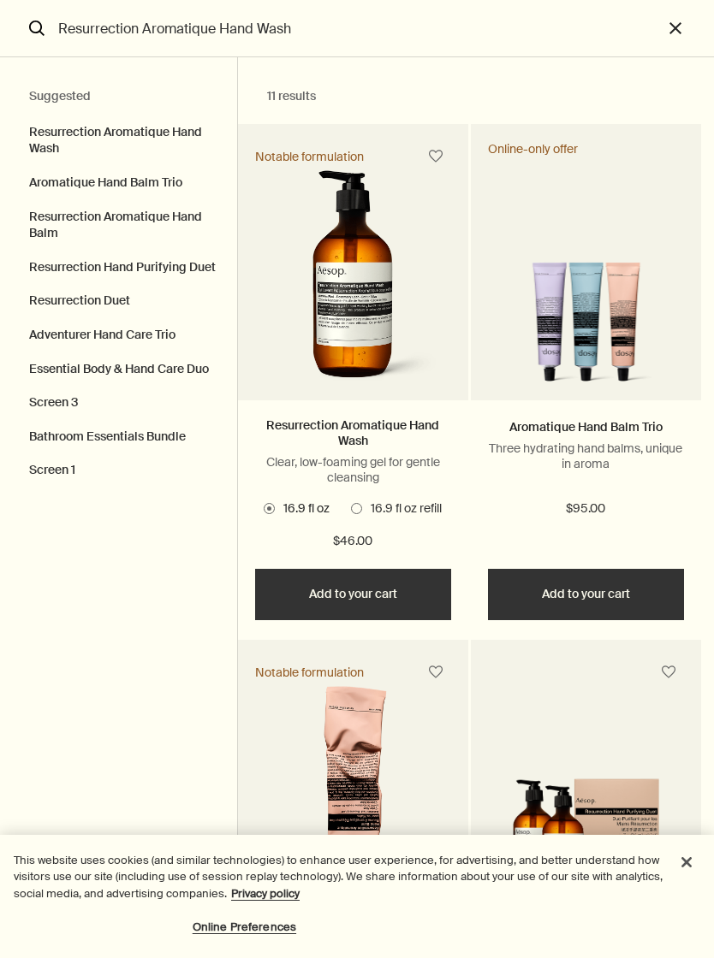
click at [670, 28] on button "close" at bounding box center [687, 28] width 51 height 57
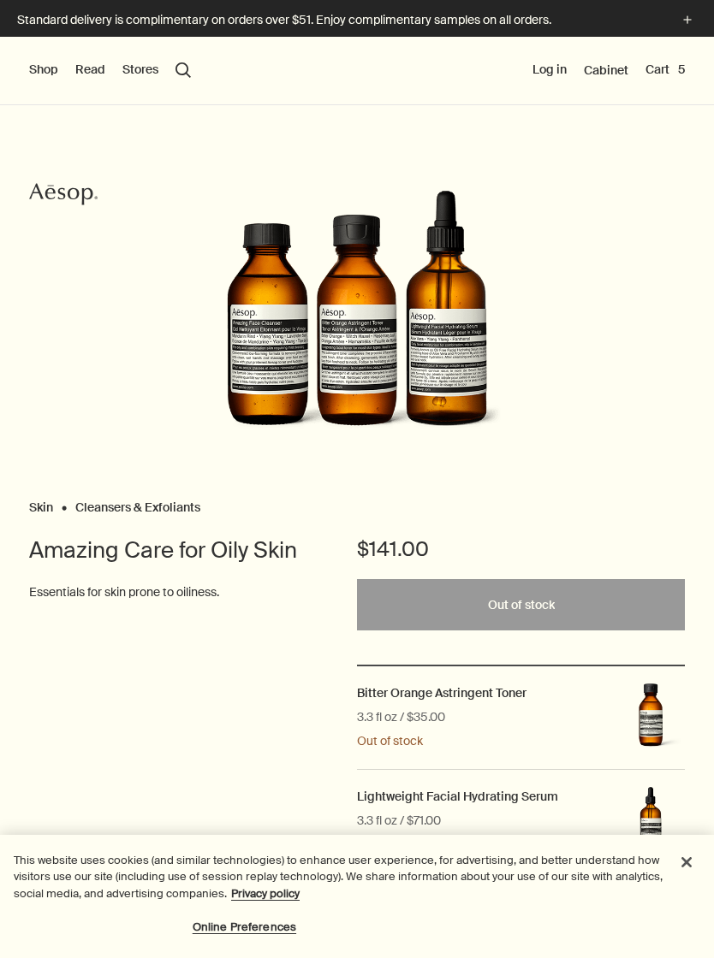
click at [684, 69] on button "Cart 5" at bounding box center [664, 70] width 39 height 17
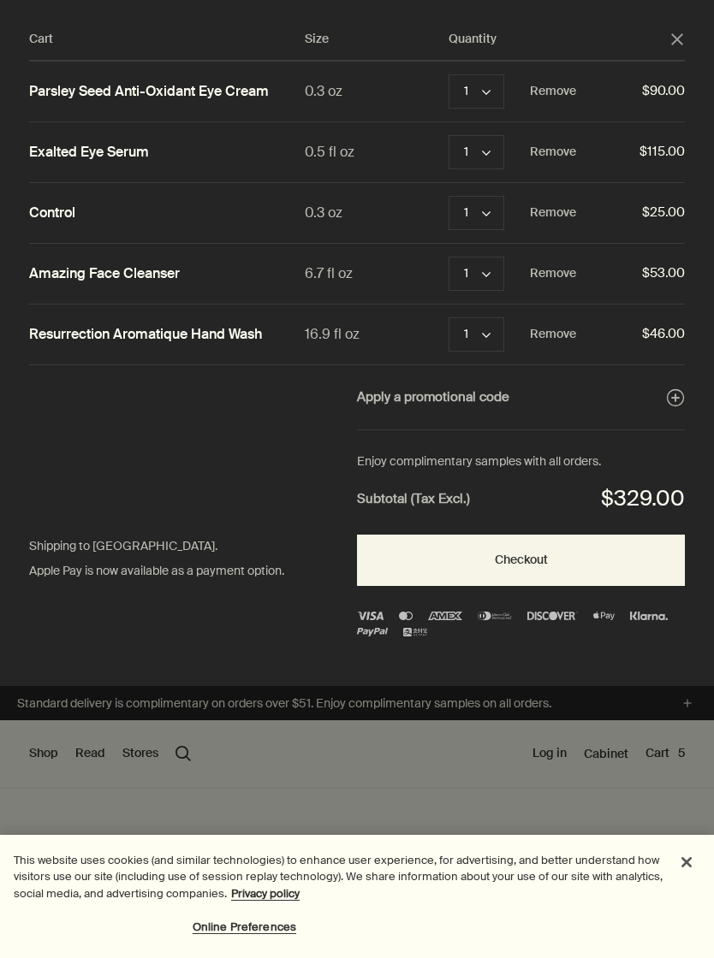
click at [676, 34] on icon "close" at bounding box center [677, 39] width 12 height 12
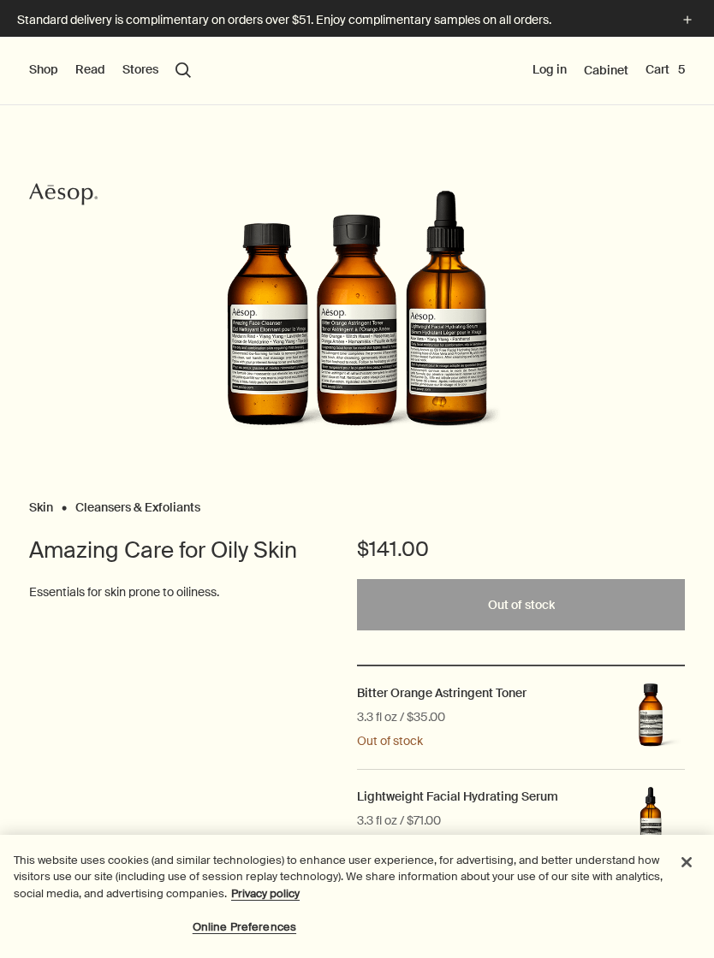
click at [381, 700] on h2 "Bitter Orange Astringent Toner" at bounding box center [441, 692] width 169 height 15
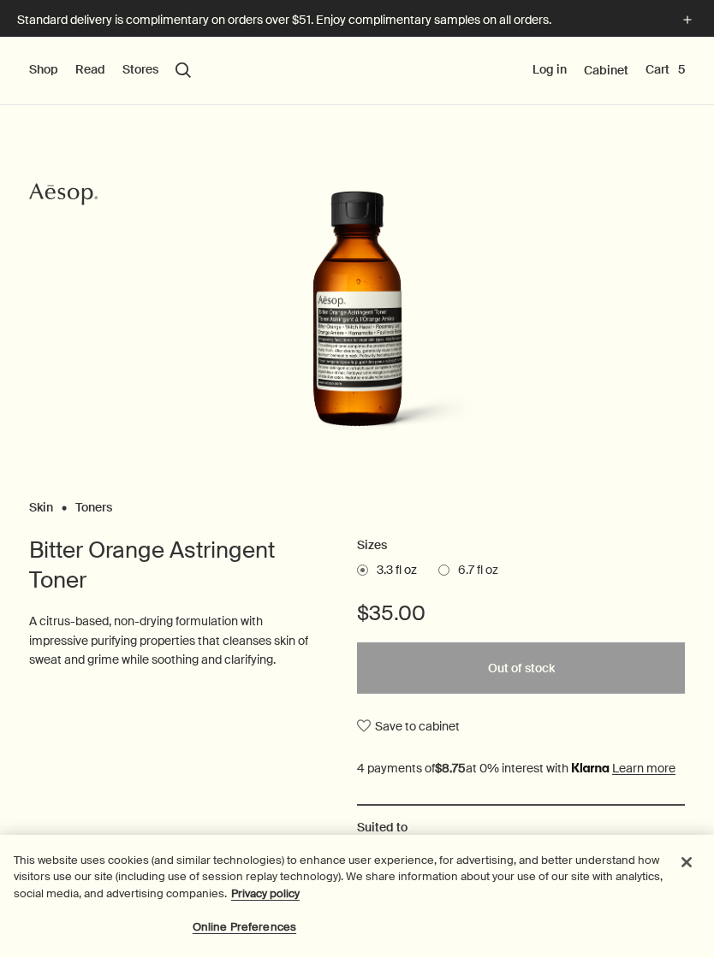
click at [444, 572] on span at bounding box center [443, 570] width 11 height 11
click at [438, 572] on input "6.7 fl oz" at bounding box center [438, 567] width 0 height 11
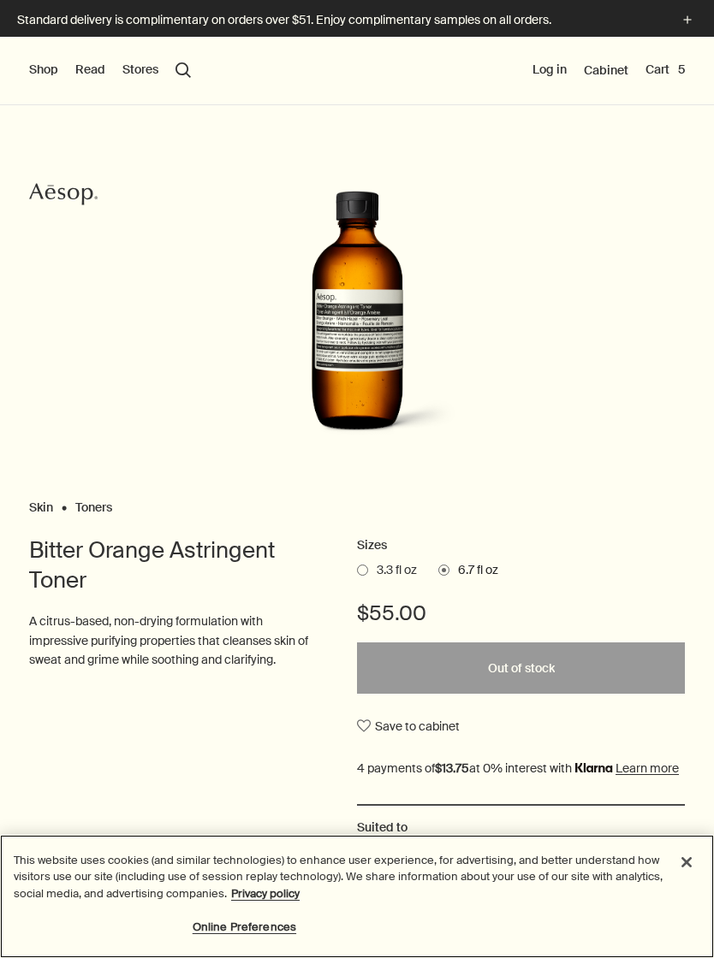
click at [683, 868] on button "Close" at bounding box center [686, 863] width 38 height 38
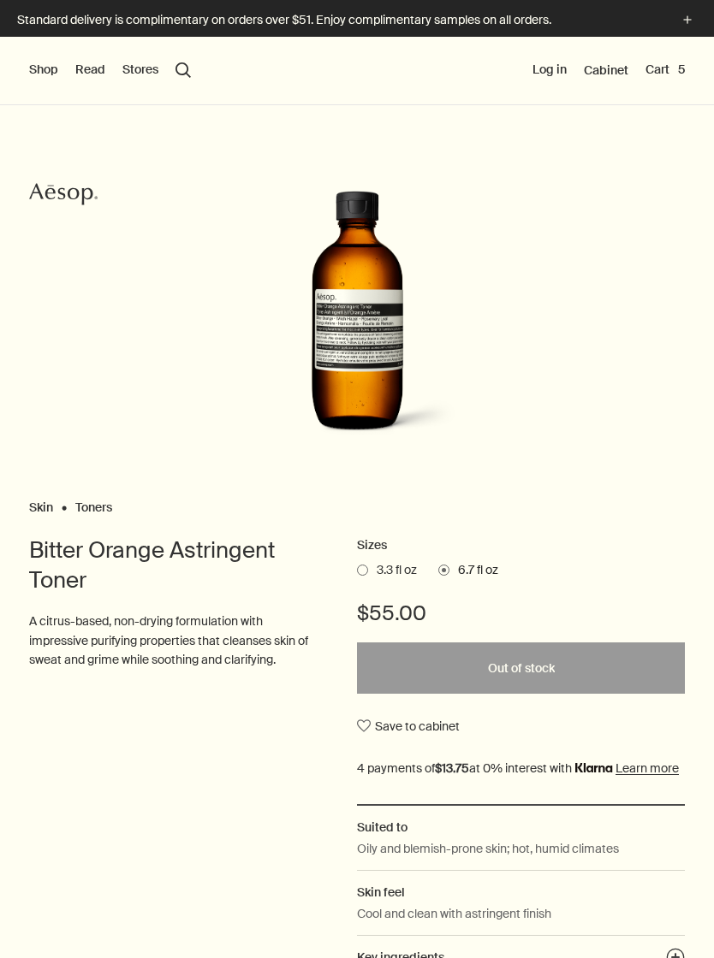
click at [541, 72] on button "Log in" at bounding box center [549, 70] width 34 height 17
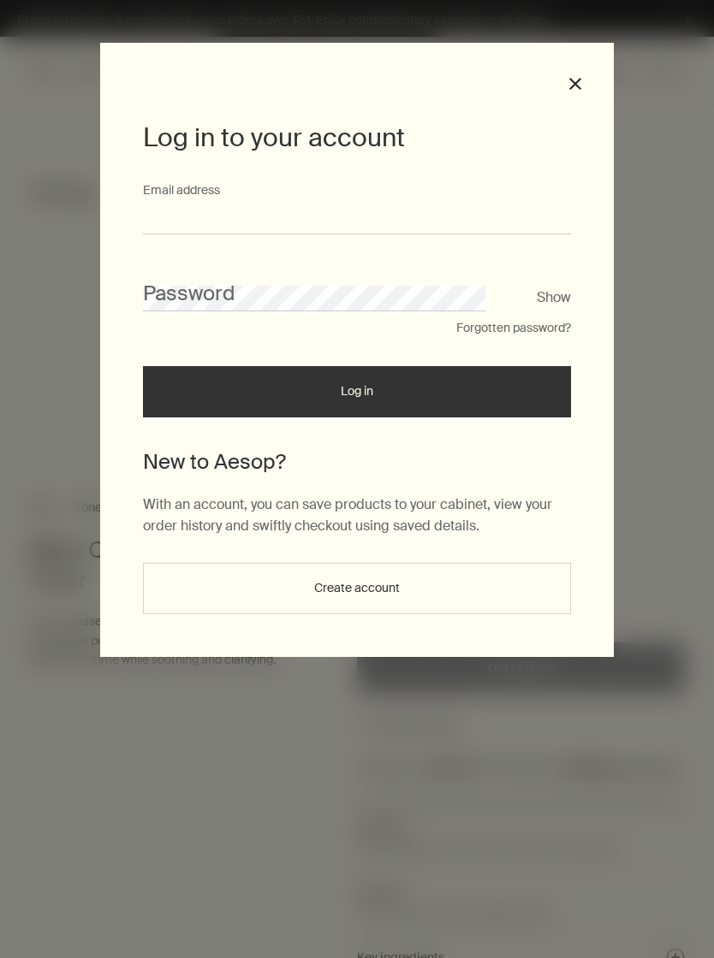
click at [188, 204] on input "Email address" at bounding box center [357, 219] width 428 height 32
type input "**********"
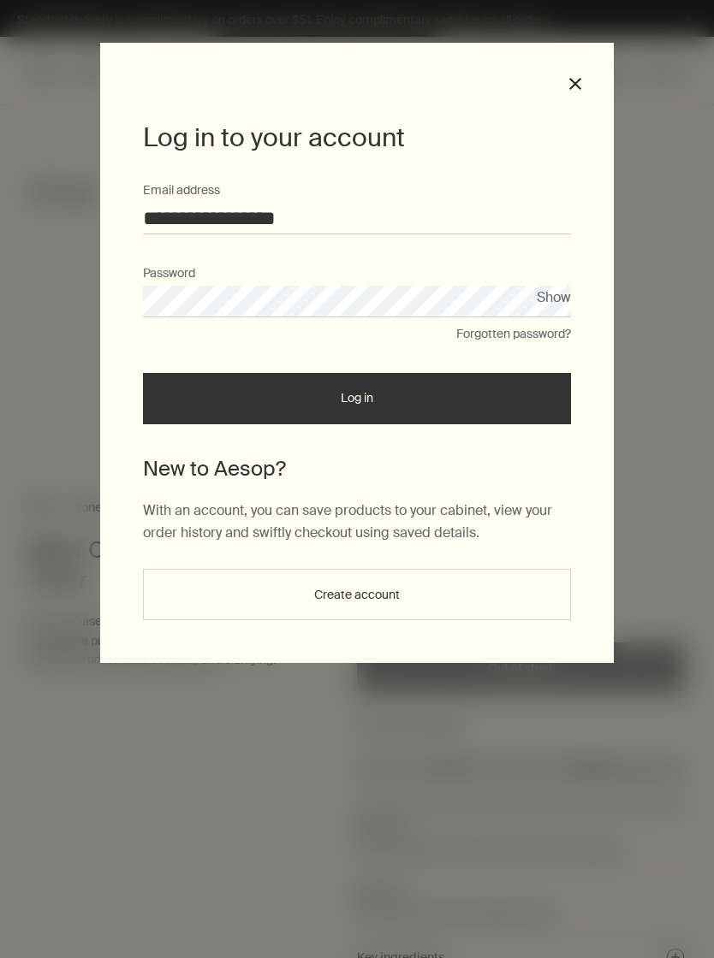
click at [227, 382] on button "Log in" at bounding box center [357, 398] width 428 height 51
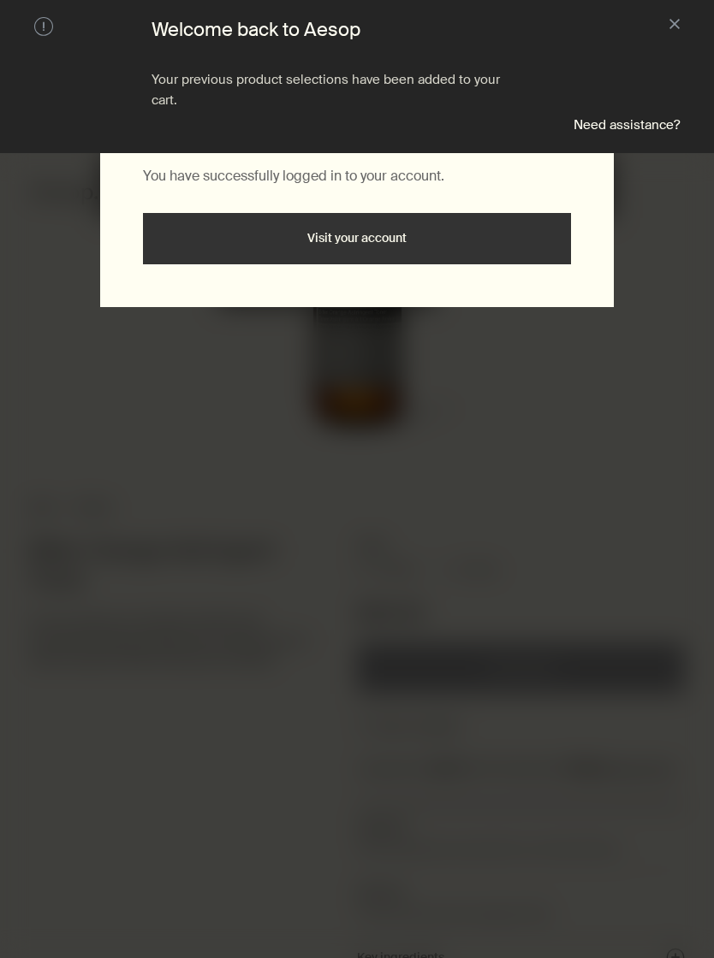
click at [666, 21] on aside "warning Welcome back to Aesop Your previous product selections have been added …" at bounding box center [357, 76] width 714 height 153
click at [671, 30] on button "close" at bounding box center [674, 25] width 10 height 17
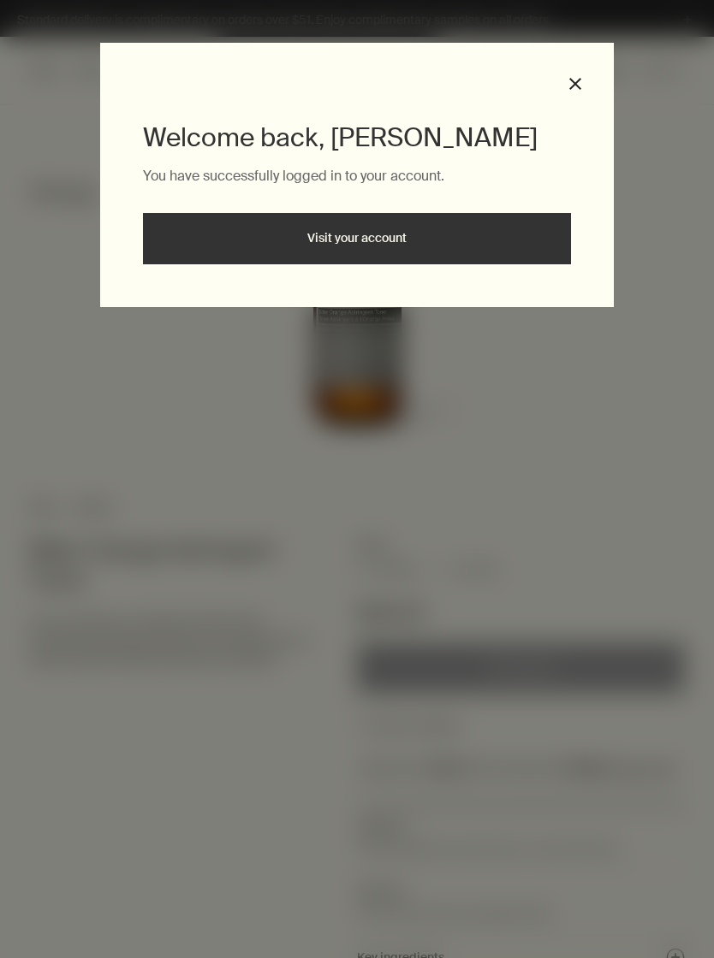
click at [584, 77] on div "Welcome back, Anna You have successfully logged in to your account. Visit your …" at bounding box center [356, 175] width 513 height 264
click at [575, 82] on button "close" at bounding box center [574, 83] width 15 height 15
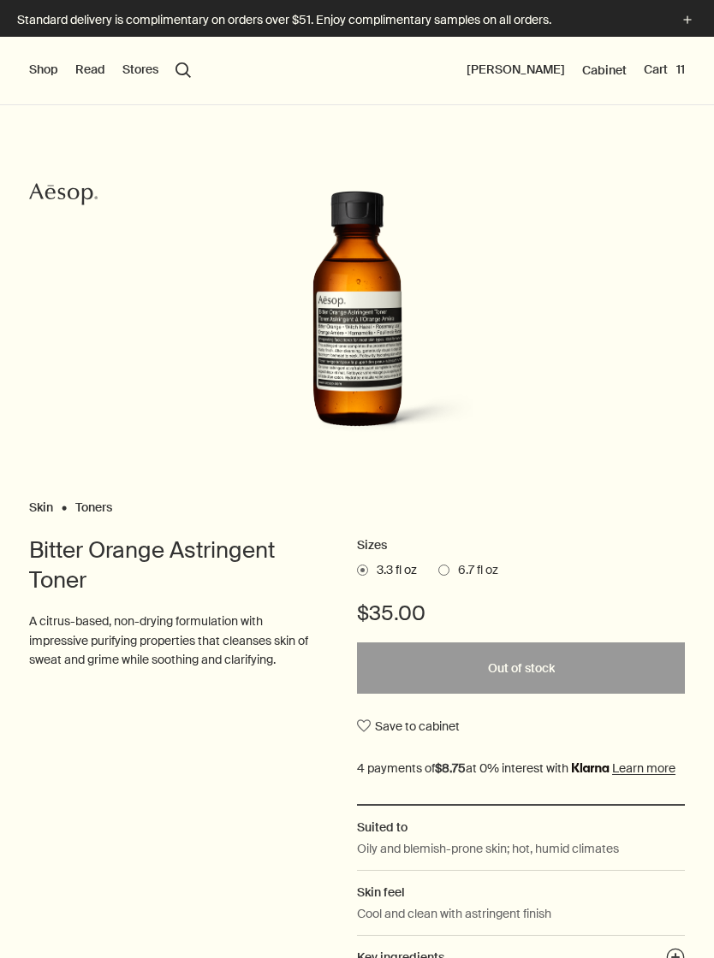
click at [454, 555] on div "Sizes 3.3 fl oz 6.7 fl oz $35.00 Out of stock Out of stock Save to cabinet" at bounding box center [521, 670] width 328 height 269
click at [454, 574] on span "6.7 fl oz" at bounding box center [473, 570] width 49 height 17
click at [438, 573] on input "6.7 fl oz" at bounding box center [438, 567] width 0 height 11
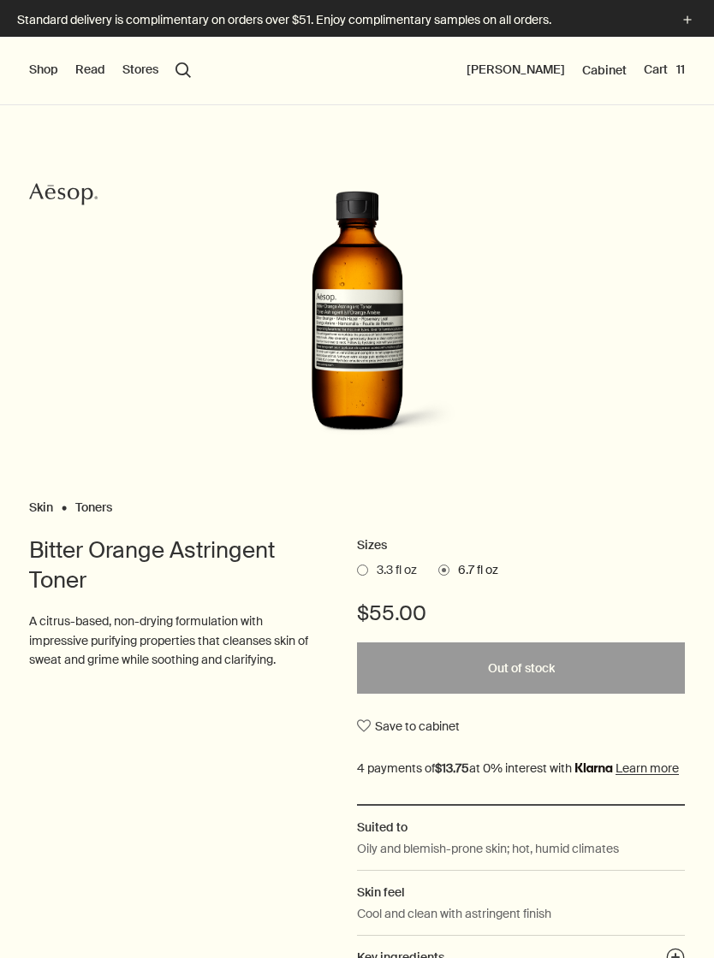
click at [359, 569] on span at bounding box center [362, 570] width 11 height 11
click at [357, 569] on input "3.3 fl oz" at bounding box center [357, 567] width 0 height 11
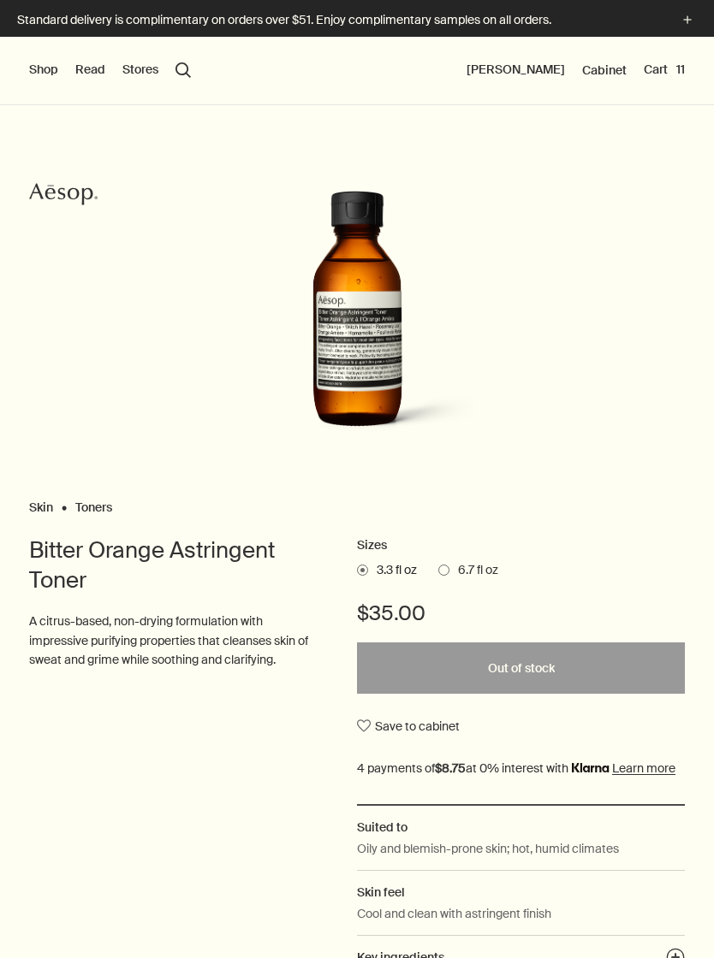
click at [669, 71] on button "Cart 11" at bounding box center [663, 70] width 41 height 17
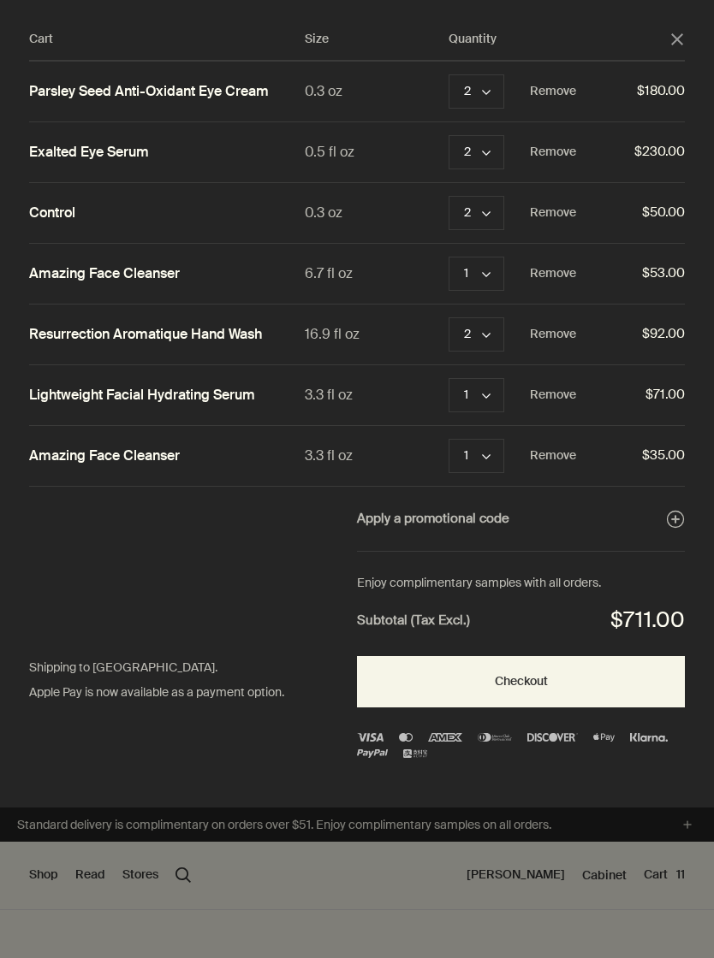
click at [542, 396] on button "Remove" at bounding box center [553, 395] width 46 height 21
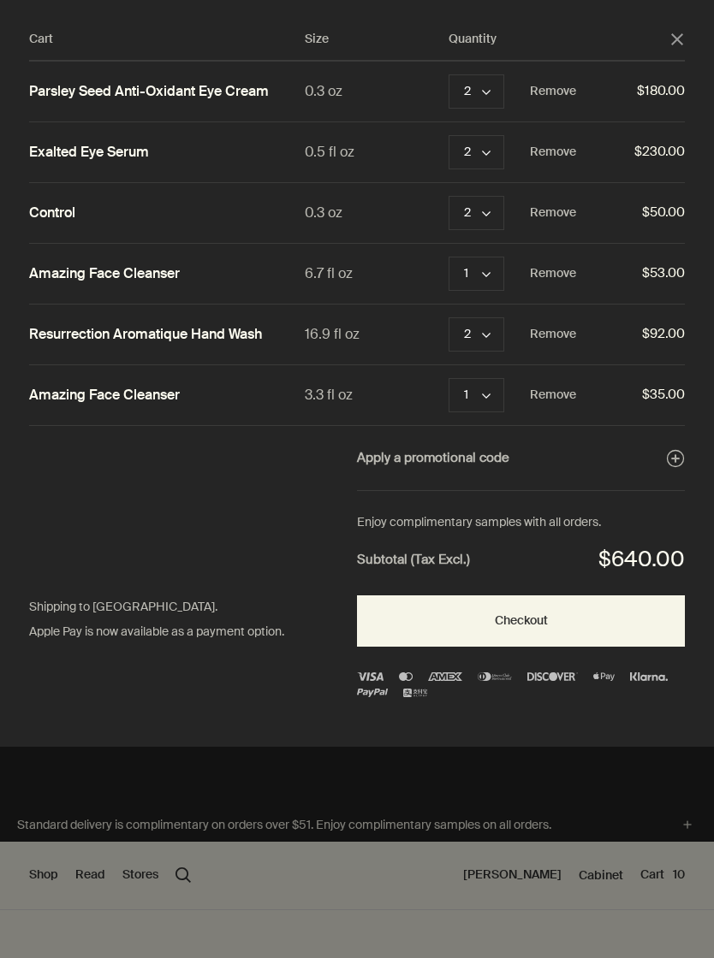
click at [550, 397] on button "Remove" at bounding box center [553, 395] width 46 height 21
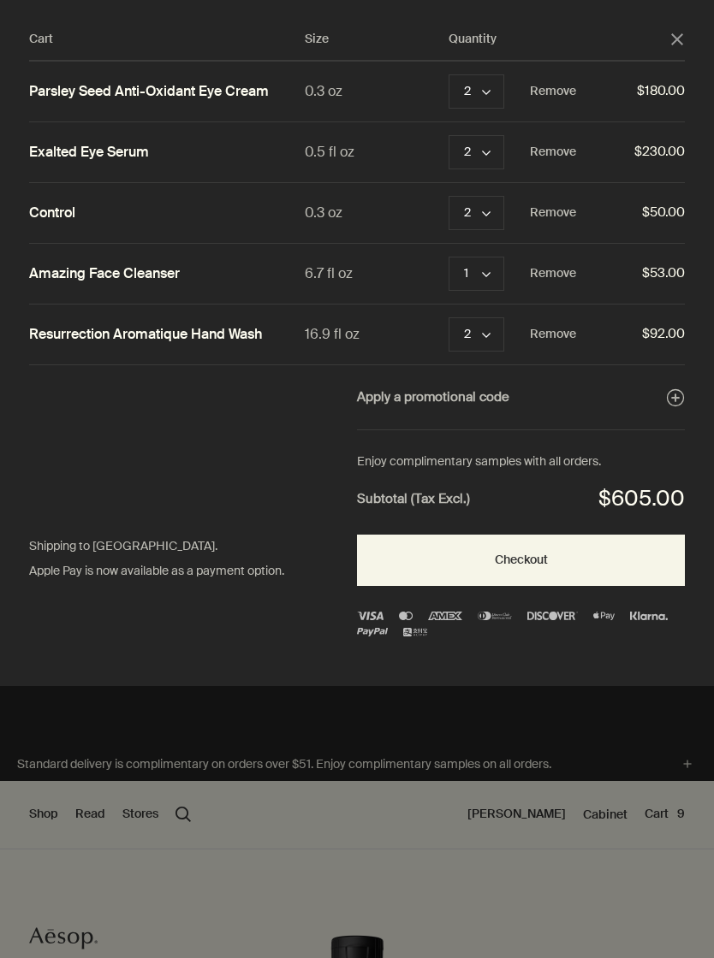
click at [489, 211] on polygon "Quantity 2" at bounding box center [486, 213] width 9 height 5
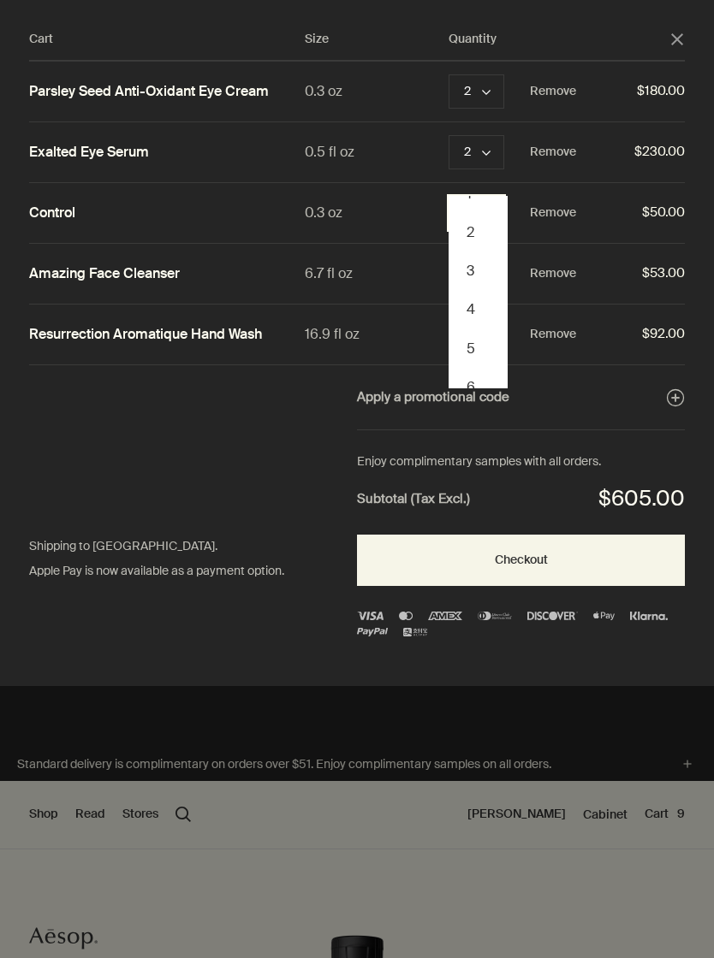
scroll to position [35, 0]
click at [472, 334] on button "5" at bounding box center [478, 335] width 56 height 39
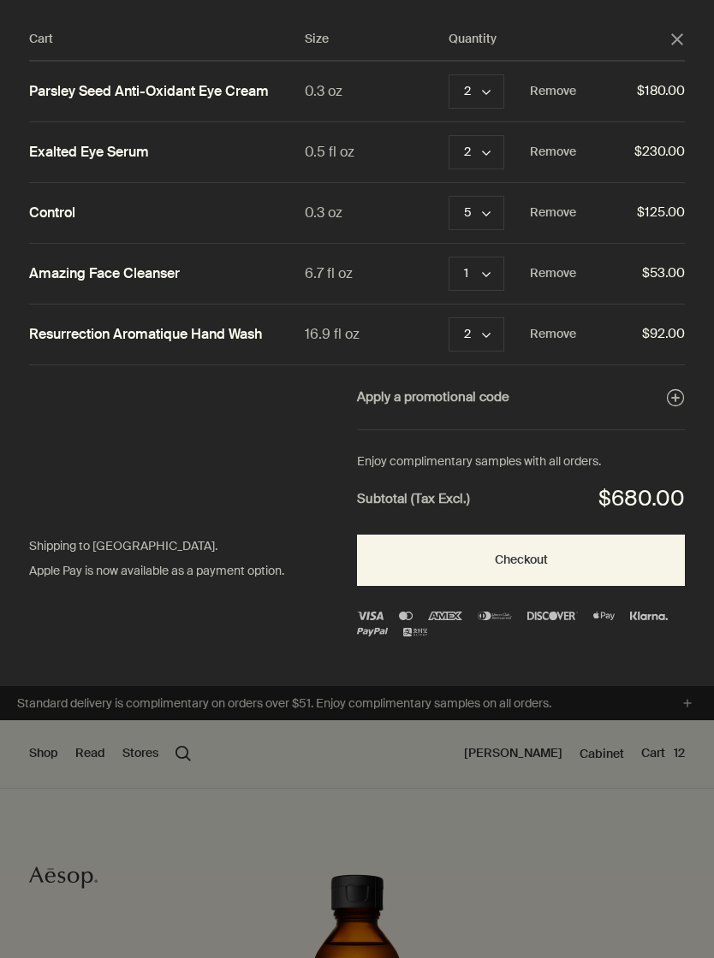
click at [461, 208] on button "5 chevron" at bounding box center [476, 213] width 56 height 34
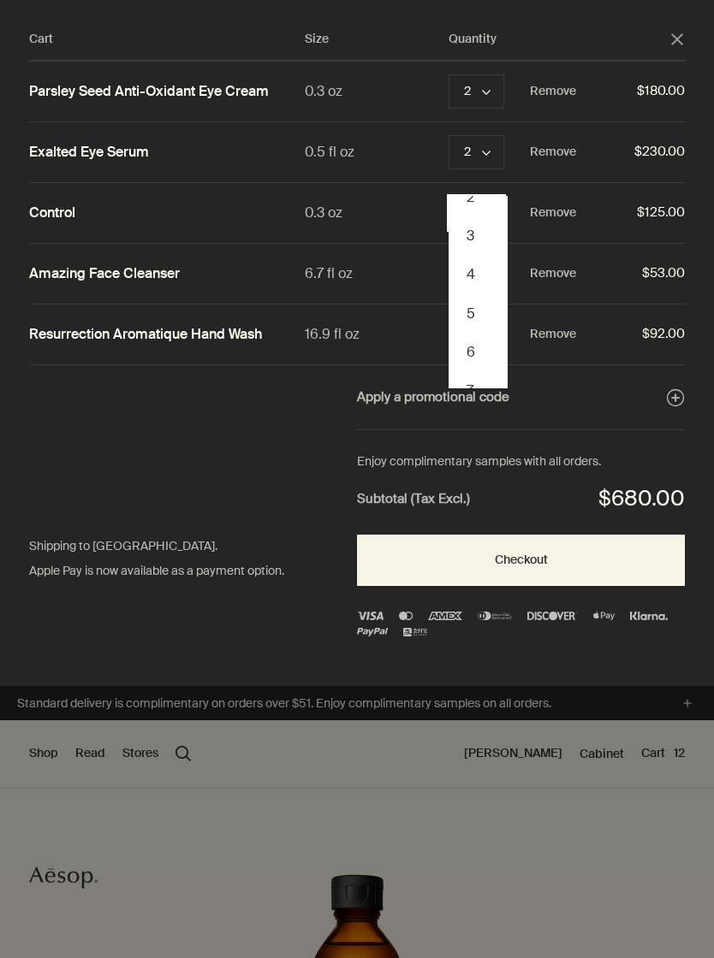
scroll to position [55, 0]
click at [466, 353] on button "6" at bounding box center [478, 354] width 56 height 39
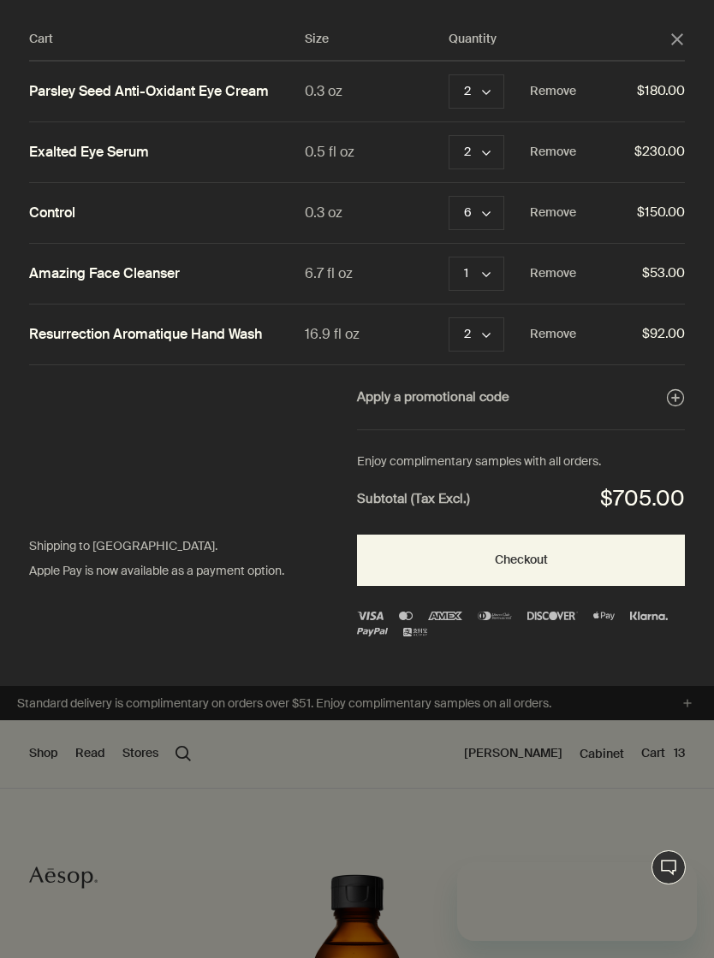
scroll to position [0, 0]
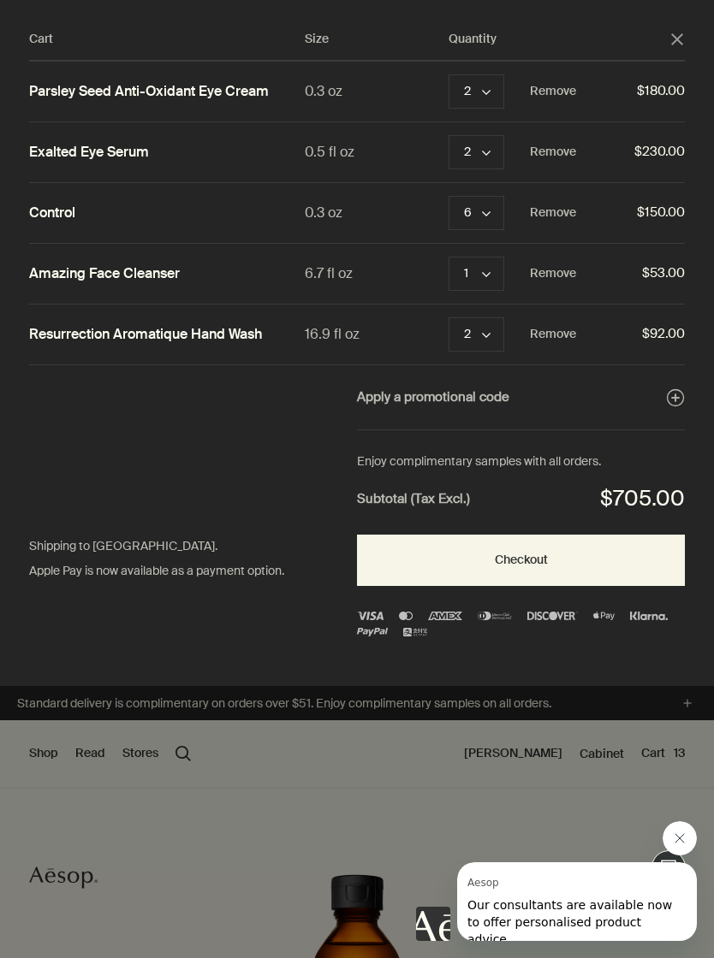
click at [482, 161] on button "2 chevron" at bounding box center [476, 152] width 56 height 34
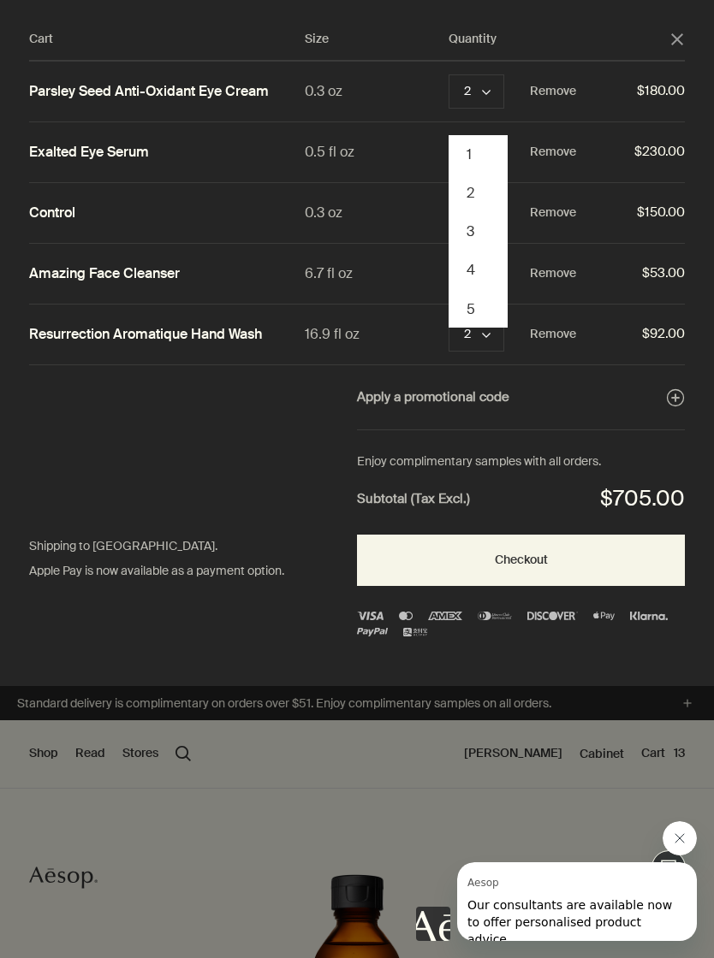
click at [461, 243] on button "3" at bounding box center [478, 231] width 56 height 39
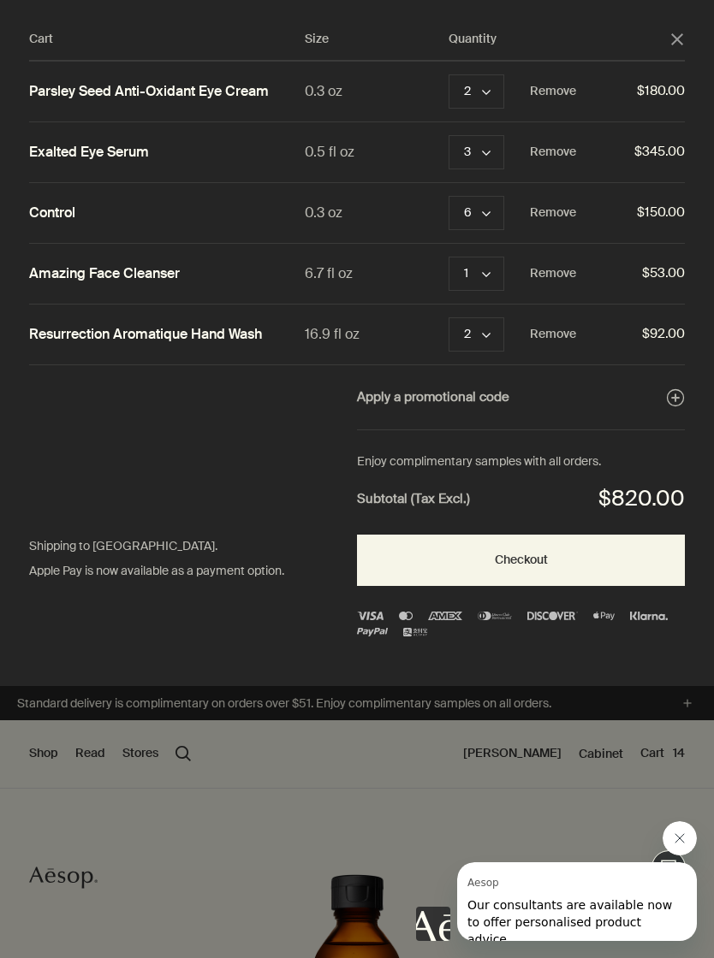
click at [459, 329] on button "2 chevron" at bounding box center [476, 334] width 56 height 34
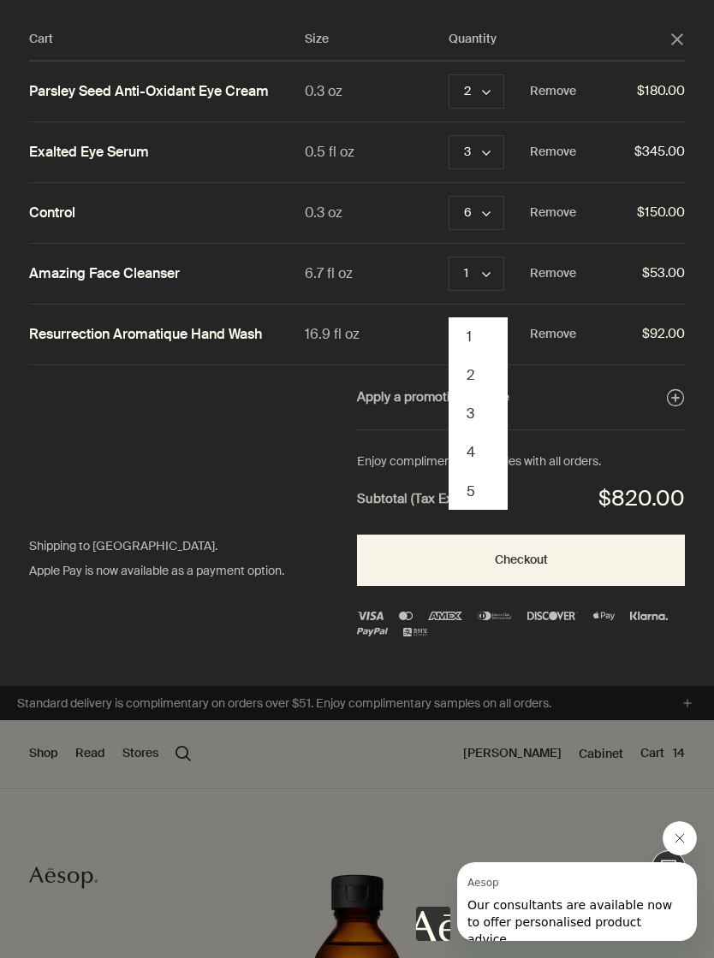
click at [470, 423] on button "3" at bounding box center [478, 413] width 56 height 39
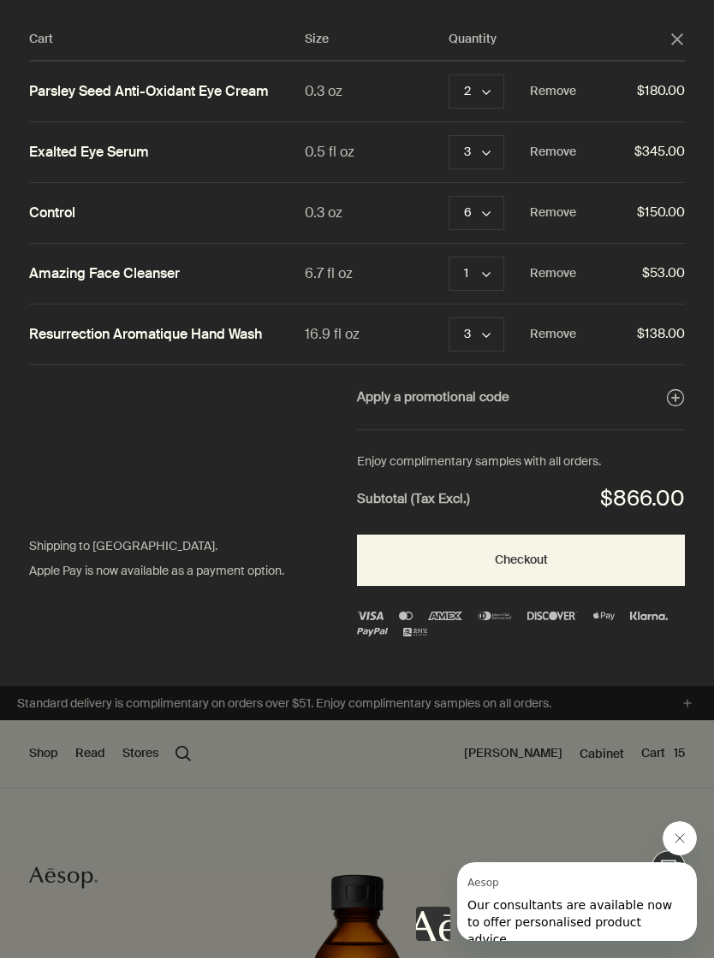
click at [400, 562] on button "Checkout" at bounding box center [521, 560] width 328 height 51
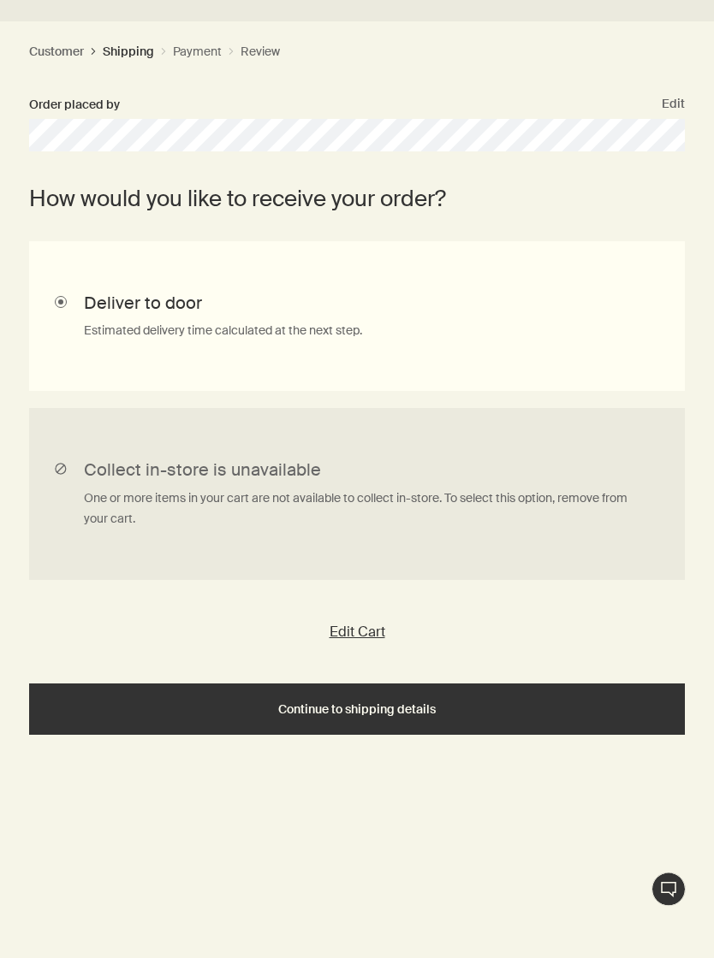
scroll to position [464, 0]
click at [119, 707] on div "Continue to shipping details" at bounding box center [357, 709] width 614 height 13
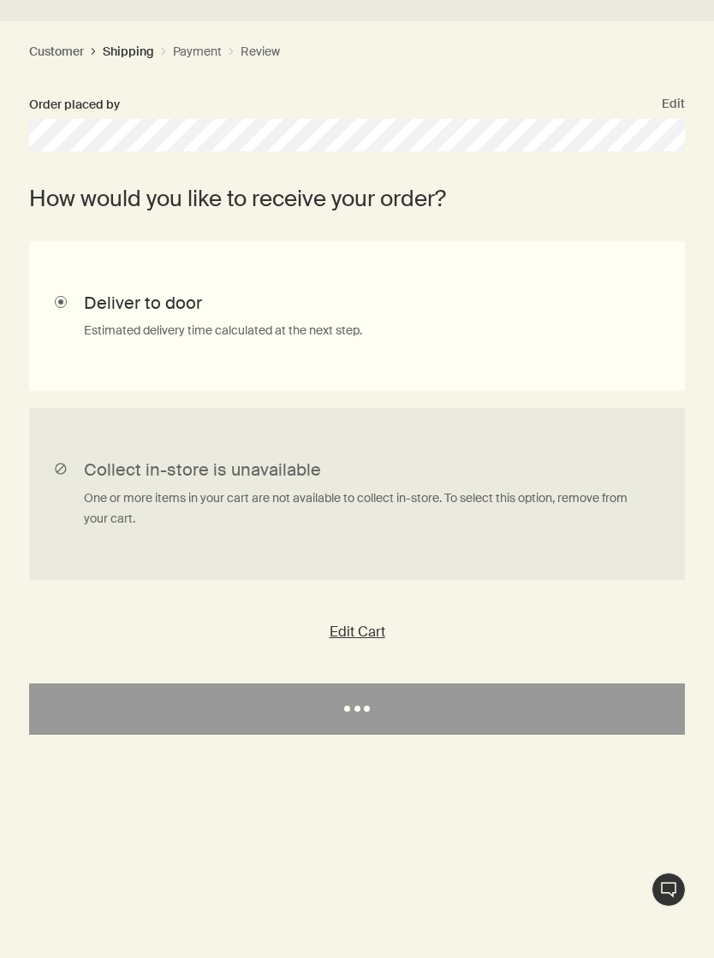
select select "US"
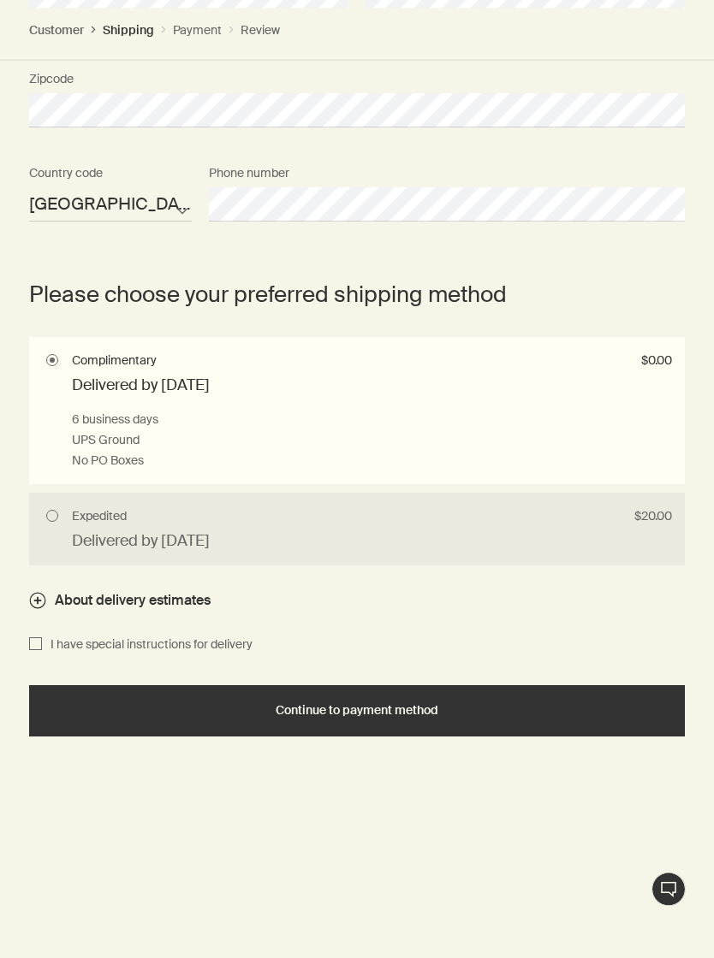
scroll to position [1171, 0]
click at [99, 708] on div "Continue to payment method" at bounding box center [357, 710] width 614 height 13
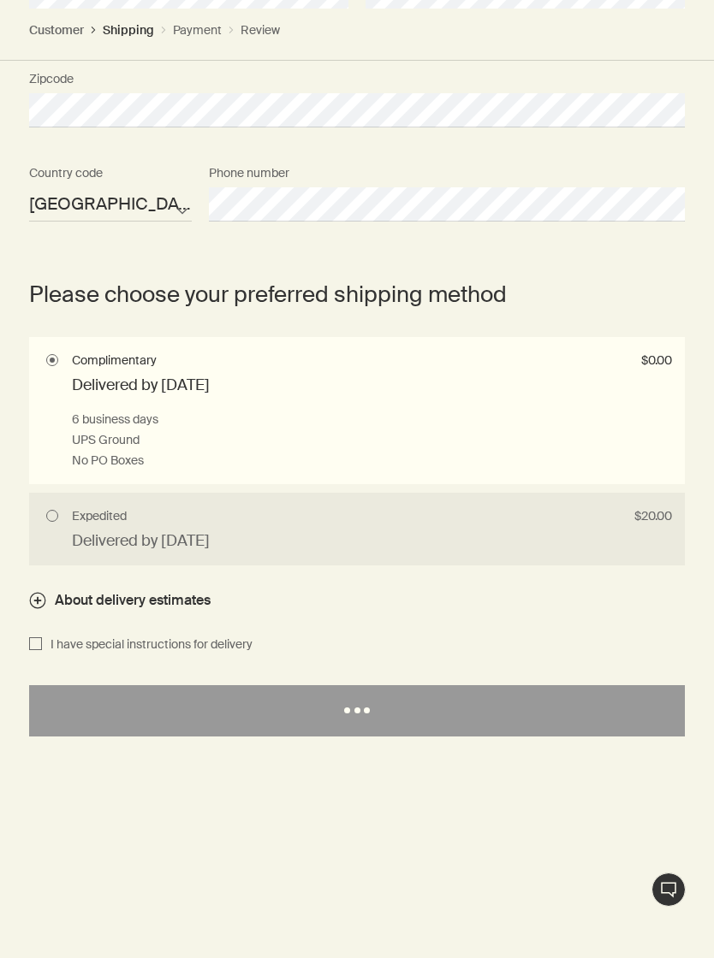
select select "US"
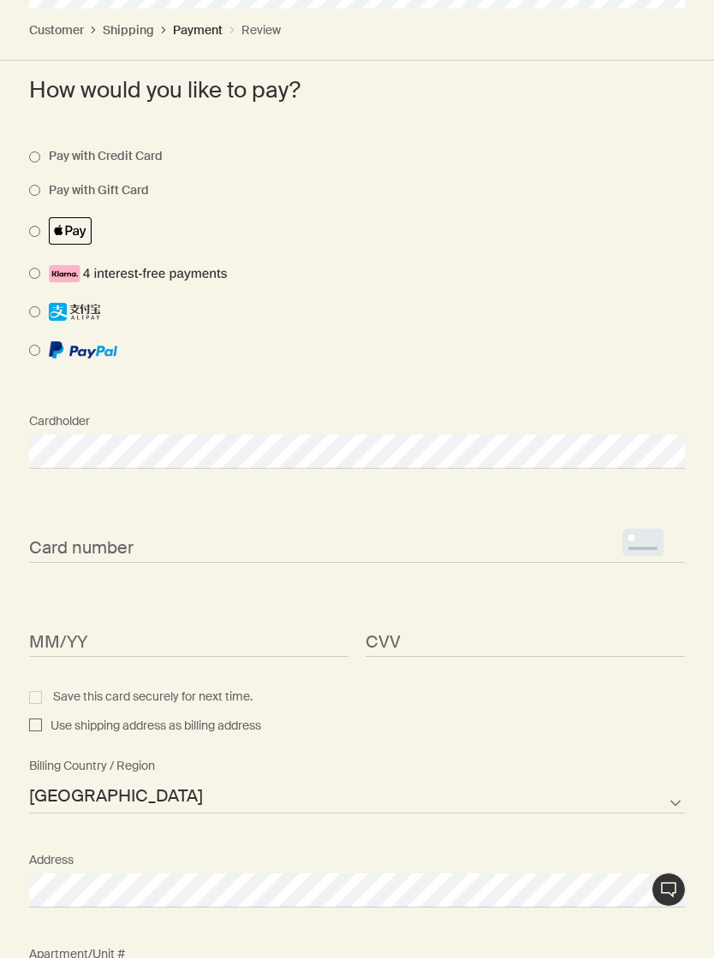
scroll to position [766, 0]
select select "US"
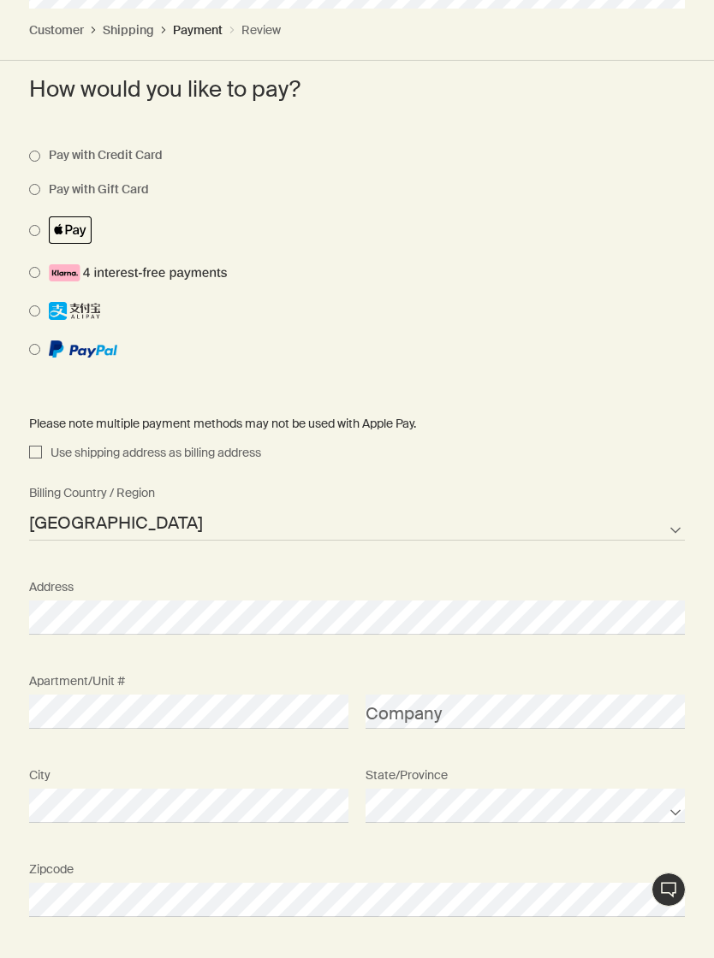
scroll to position [906, 0]
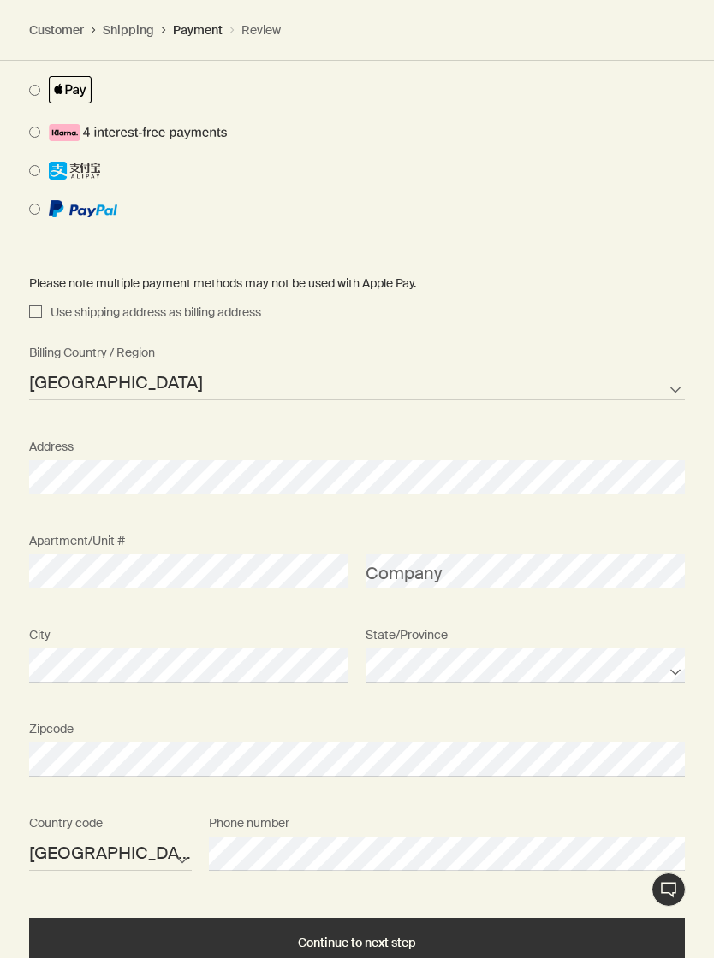
click at [151, 941] on div "Continue to next step" at bounding box center [357, 943] width 614 height 13
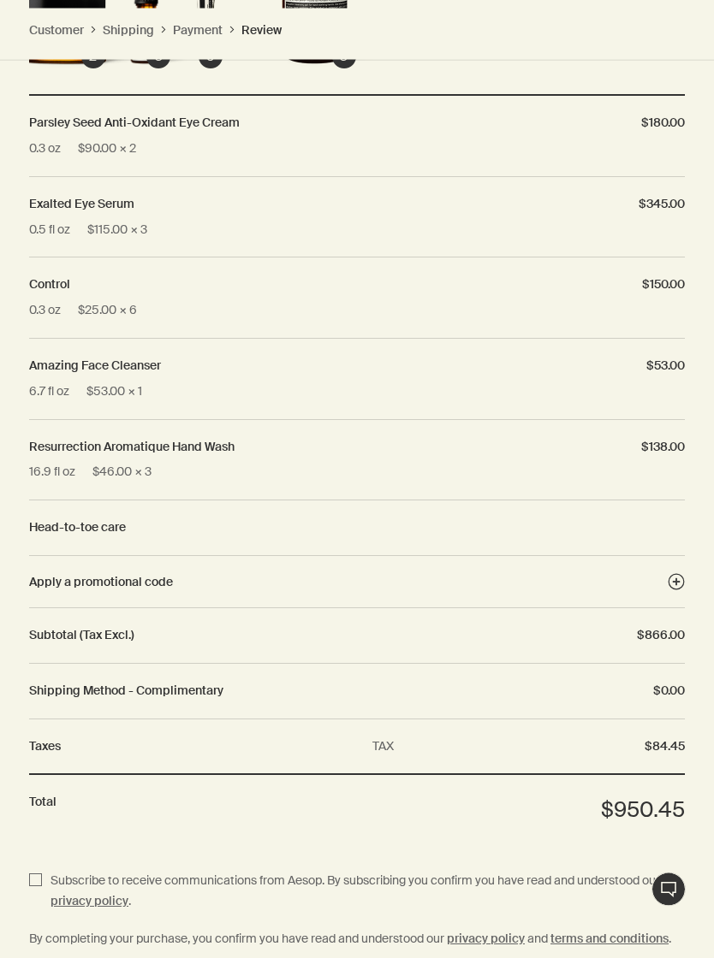
scroll to position [1096, 0]
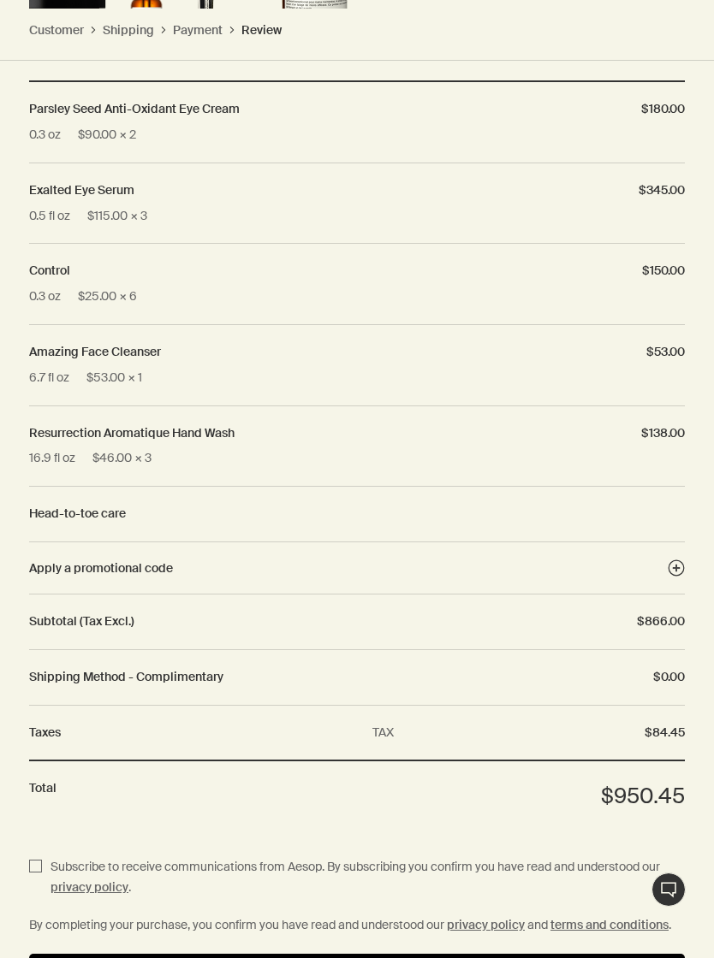
click at [109, 954] on button "Pay" at bounding box center [356, 971] width 655 height 34
